Goal: Task Accomplishment & Management: Manage account settings

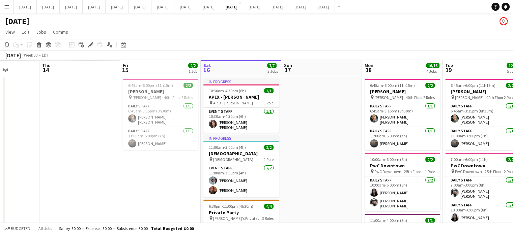
drag, startPoint x: 201, startPoint y: 118, endPoint x: 518, endPoint y: 110, distance: 316.5
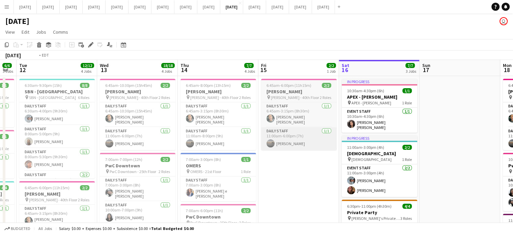
drag, startPoint x: 352, startPoint y: 143, endPoint x: 491, endPoint y: 131, distance: 139.8
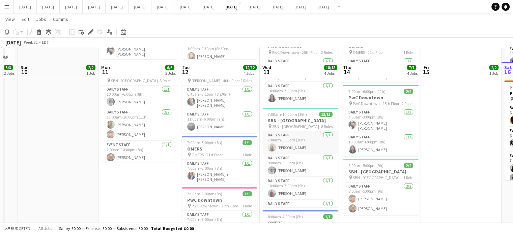
scroll to position [135, 0]
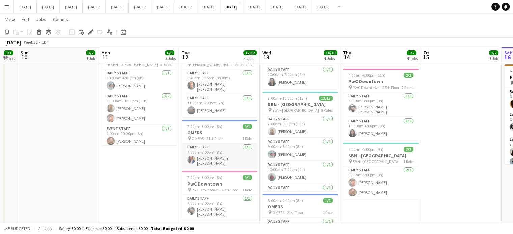
click at [248, 149] on app-card-role "Daily Staff [DATE] 7:00am-3:00pm (8h) [PERSON_NAME] S. e [PERSON_NAME]" at bounding box center [220, 156] width 76 height 25
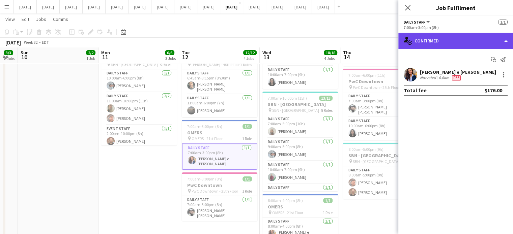
click at [479, 38] on div "single-neutral-actions-check-2 Confirmed" at bounding box center [455, 41] width 115 height 16
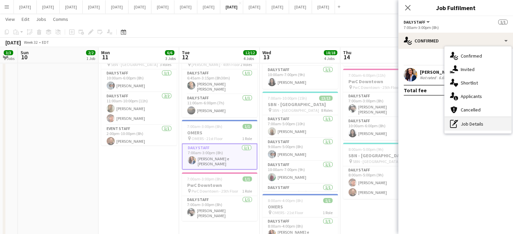
click at [500, 124] on div "pen-write Job Details" at bounding box center [478, 123] width 67 height 13
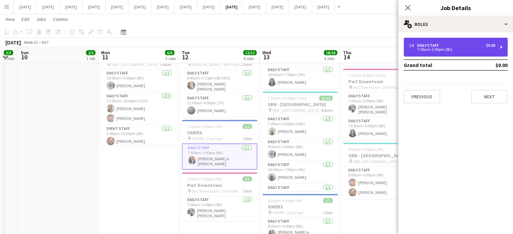
click at [426, 45] on div "Daily Staff" at bounding box center [429, 45] width 24 height 5
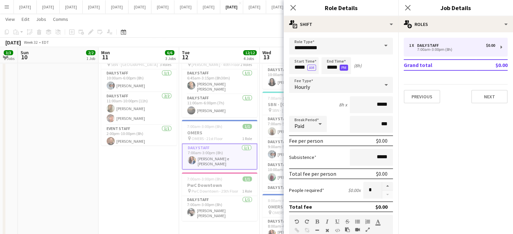
click at [340, 68] on button "PM" at bounding box center [344, 68] width 8 height 6
click at [341, 67] on button "AM" at bounding box center [344, 68] width 9 height 6
click at [337, 68] on body "Menu Boards Boards Boards All jobs Status Workforce Workforce My Workforce Recr…" at bounding box center [256, 108] width 513 height 487
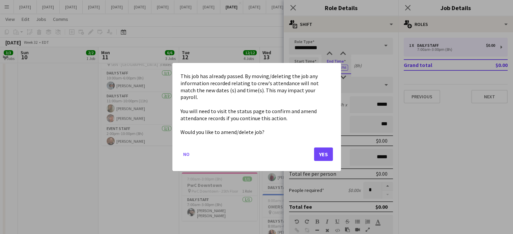
scroll to position [0, 0]
click at [320, 150] on button "Yes" at bounding box center [323, 154] width 19 height 13
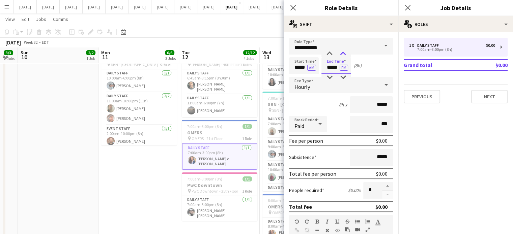
click at [343, 53] on div at bounding box center [342, 54] width 13 height 7
type input "*****"
click at [343, 53] on div at bounding box center [342, 54] width 13 height 7
click at [290, 5] on icon "Close pop-in" at bounding box center [293, 7] width 6 height 6
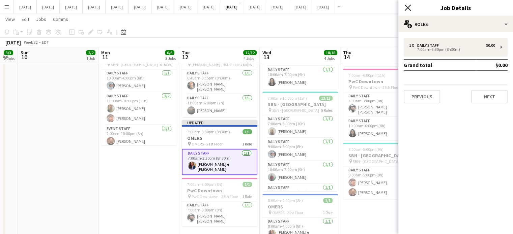
click at [407, 7] on icon at bounding box center [407, 7] width 6 height 6
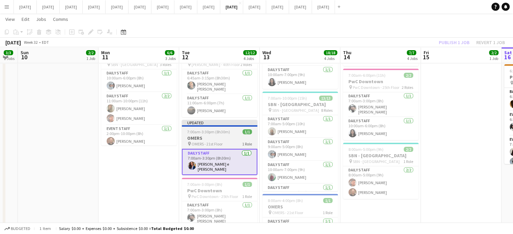
click at [234, 133] on app-job-card "Updated 7:00am-3:30pm (8h30m) 1/1 OMERS pin OMERS - 21st Floor 1 Role Daily Sta…" at bounding box center [220, 147] width 76 height 55
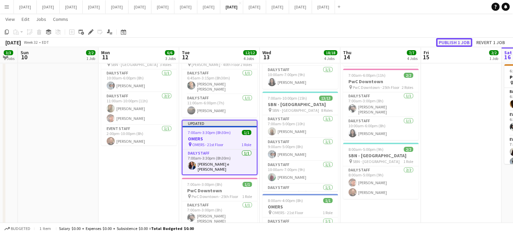
click at [448, 38] on button "Publish 1 job" at bounding box center [454, 42] width 36 height 9
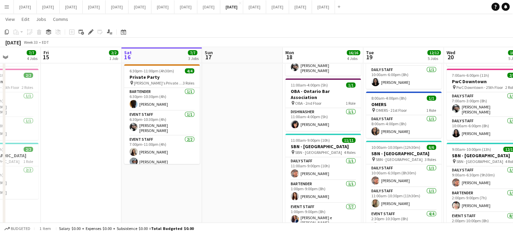
drag, startPoint x: 365, startPoint y: 169, endPoint x: 134, endPoint y: 180, distance: 231.3
click at [134, 180] on app-calendar-viewport "Mon 11 6/6 3 Jobs Tue 12 12/12 4 Jobs Wed 13 18/18 4 Jobs Thu 14 7/7 4 Jobs Fri…" at bounding box center [256, 116] width 513 height 450
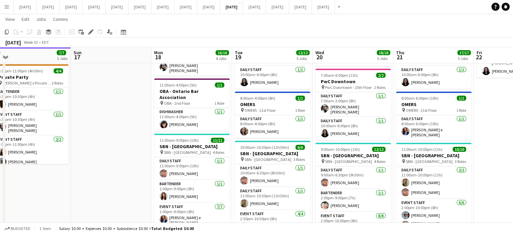
drag, startPoint x: 284, startPoint y: 201, endPoint x: 81, endPoint y: 194, distance: 203.1
click at [79, 196] on app-calendar-viewport "Wed 13 18/18 4 Jobs Thu 14 7/7 4 Jobs Fri 15 2/2 1 Job Sat 16 7/7 3 Jobs Sun 17…" at bounding box center [256, 116] width 513 height 450
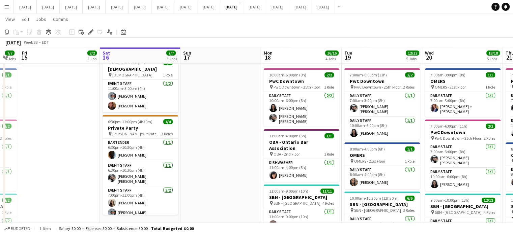
scroll to position [0, 141]
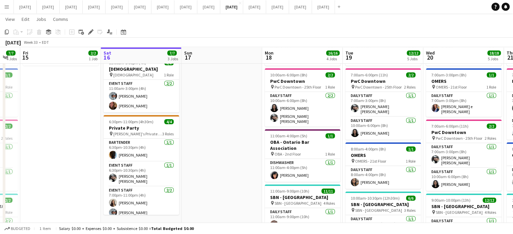
drag, startPoint x: 139, startPoint y: 140, endPoint x: 248, endPoint y: 135, distance: 109.4
click at [248, 135] on app-calendar-viewport "Wed 13 18/18 4 Jobs Thu 14 7/7 4 Jobs Fri 15 2/2 1 Job Sat 16 7/7 3 Jobs Sun 17…" at bounding box center [256, 167] width 513 height 450
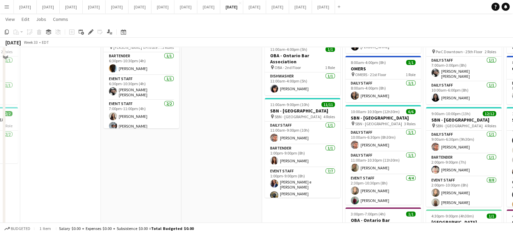
scroll to position [118, 0]
